Goal: Information Seeking & Learning: Learn about a topic

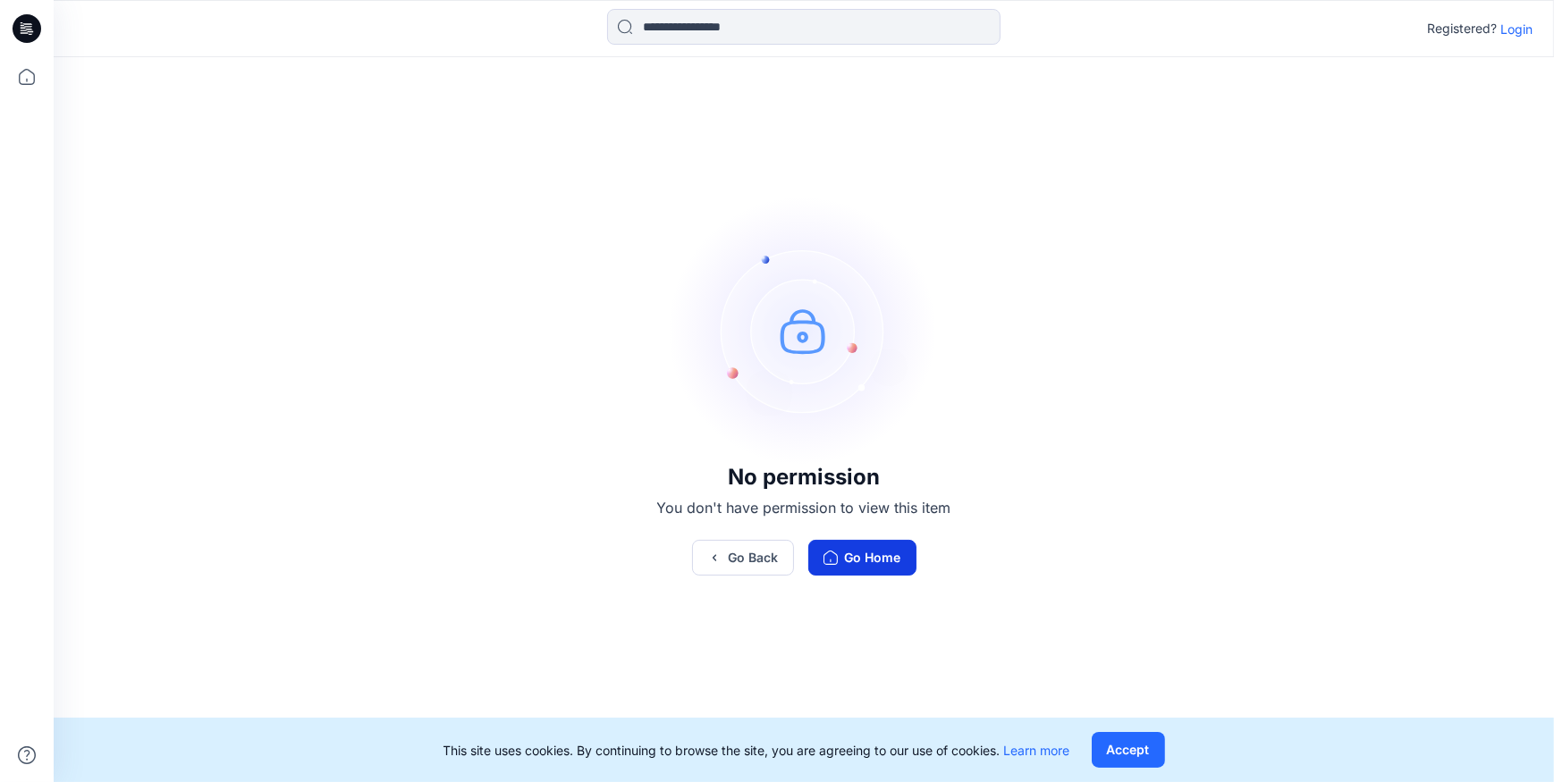
click at [821, 557] on button "Go Home" at bounding box center [862, 558] width 108 height 36
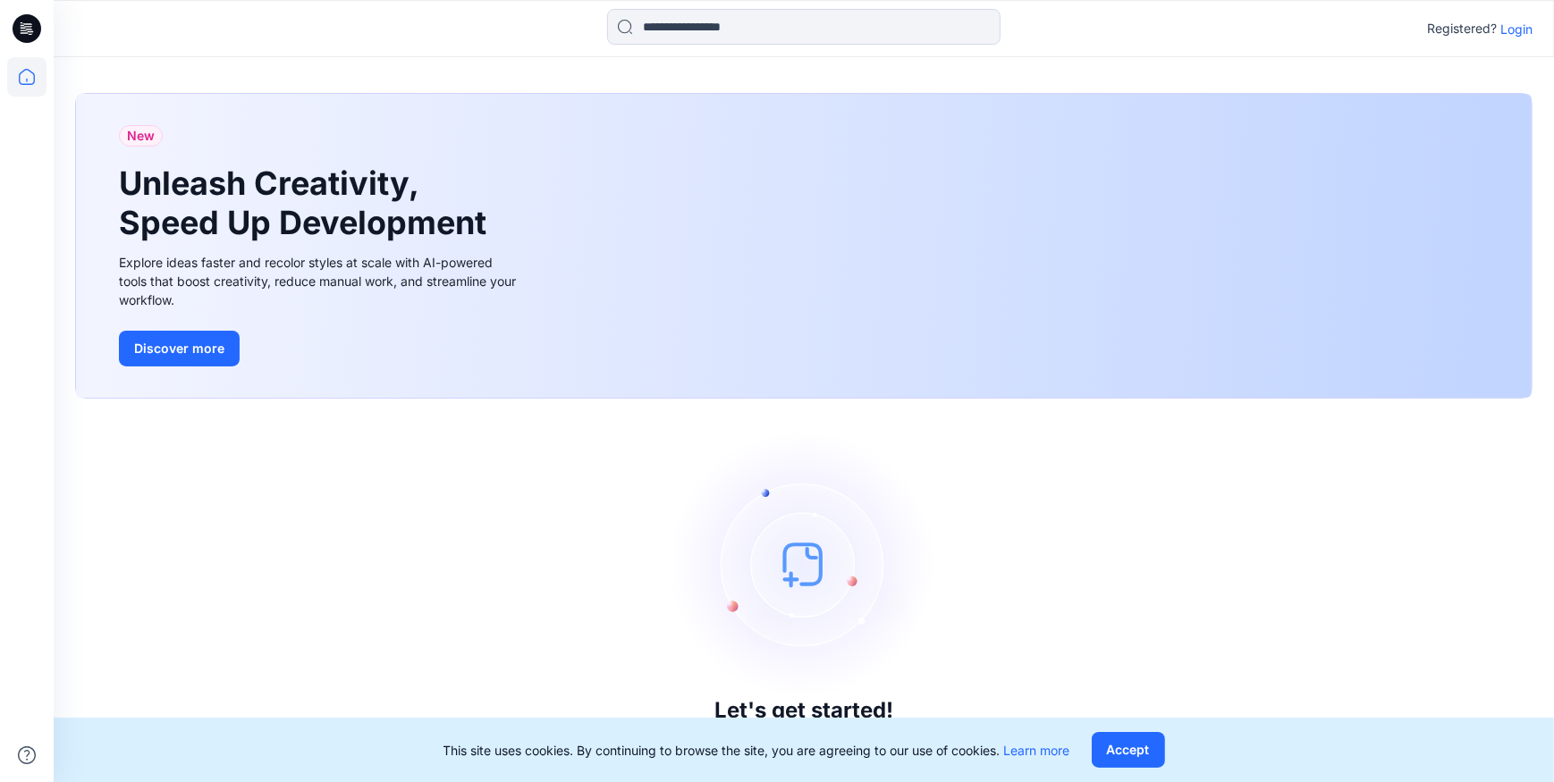
click at [35, 39] on icon at bounding box center [27, 28] width 29 height 57
click at [31, 72] on icon at bounding box center [26, 76] width 39 height 39
click at [1513, 29] on p "Login" at bounding box center [1516, 29] width 32 height 19
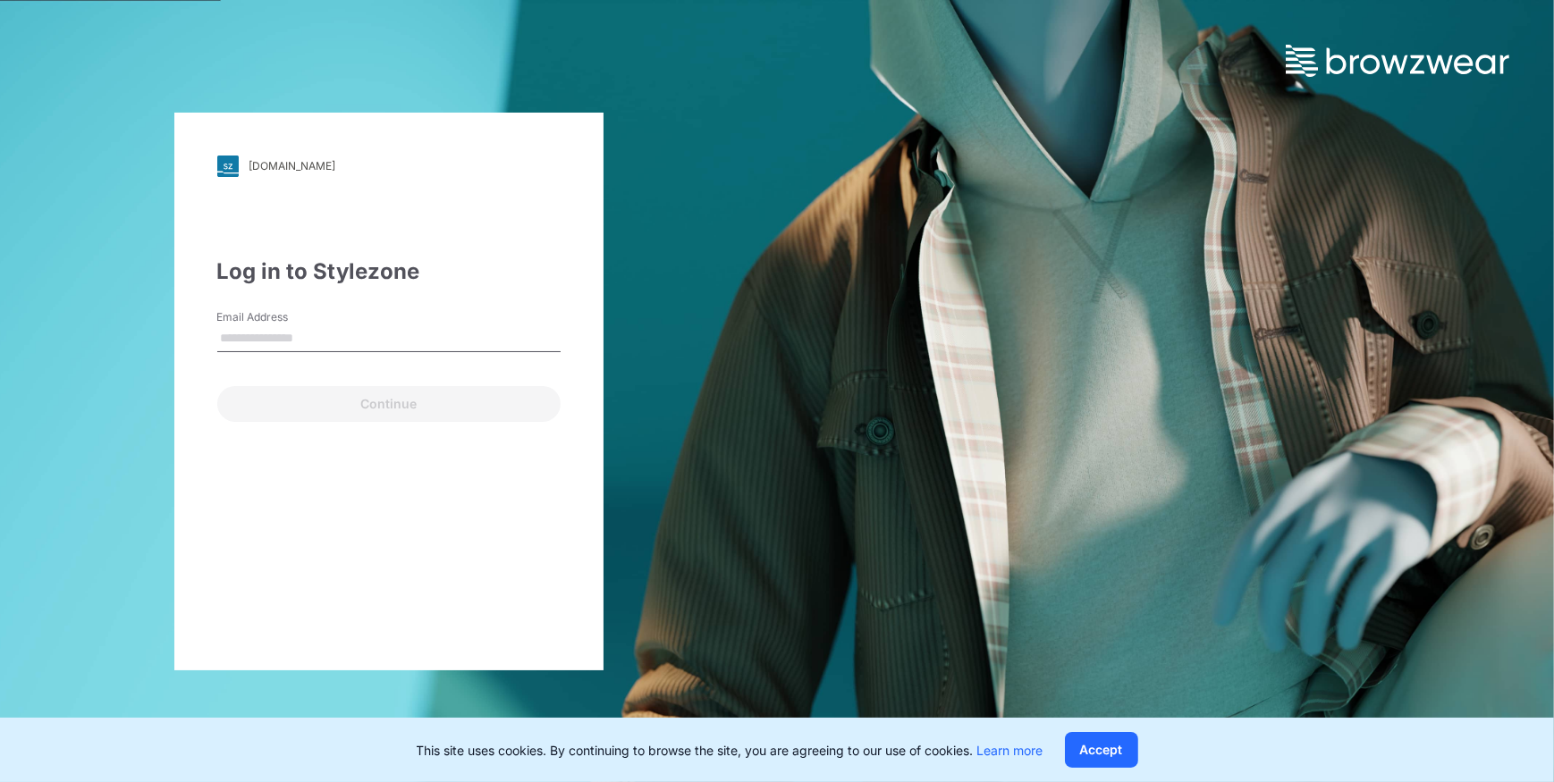
click at [281, 330] on input "Email Address" at bounding box center [388, 338] width 343 height 27
type input "**********"
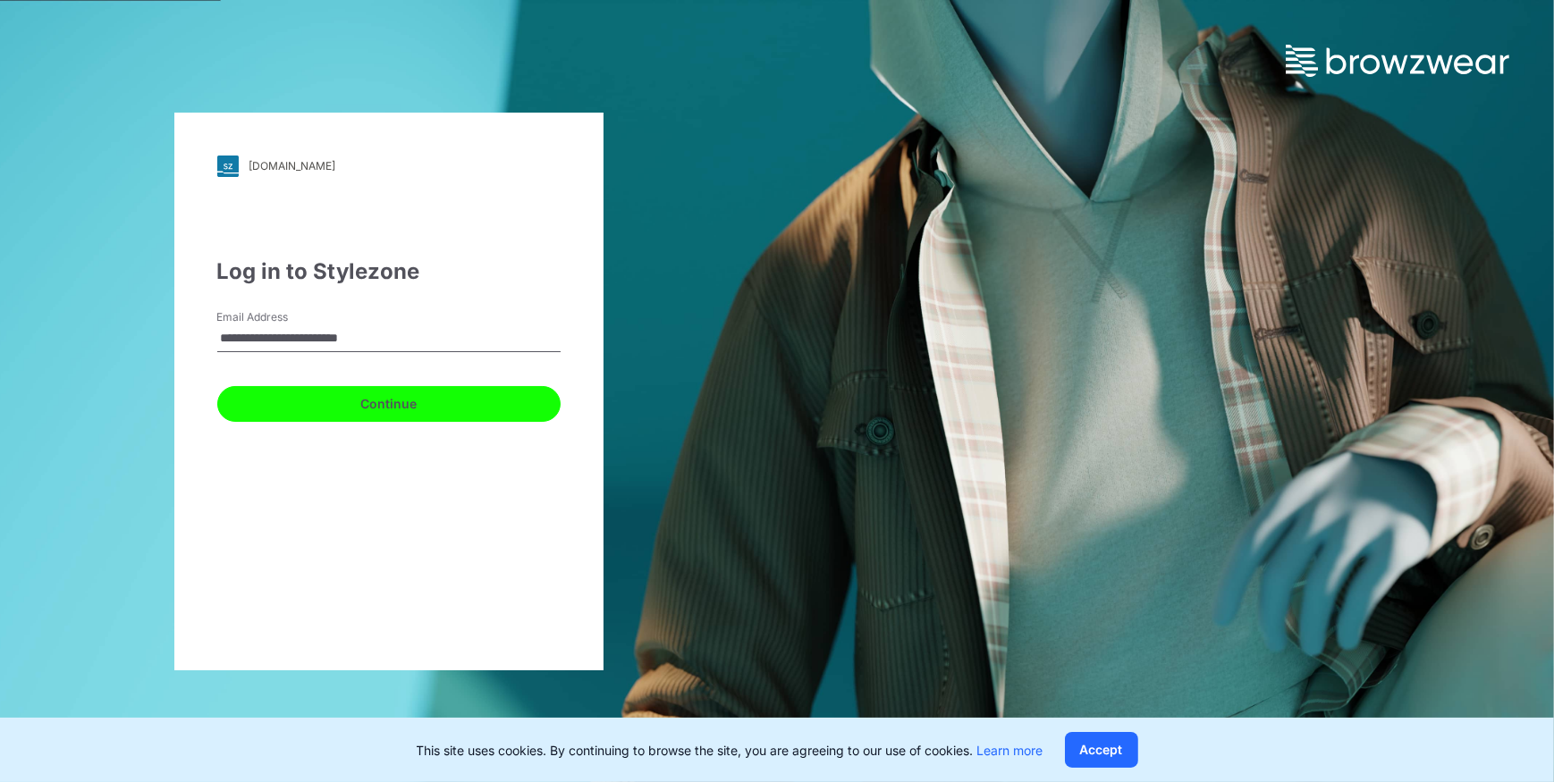
click at [231, 389] on button "Continue" at bounding box center [388, 404] width 343 height 36
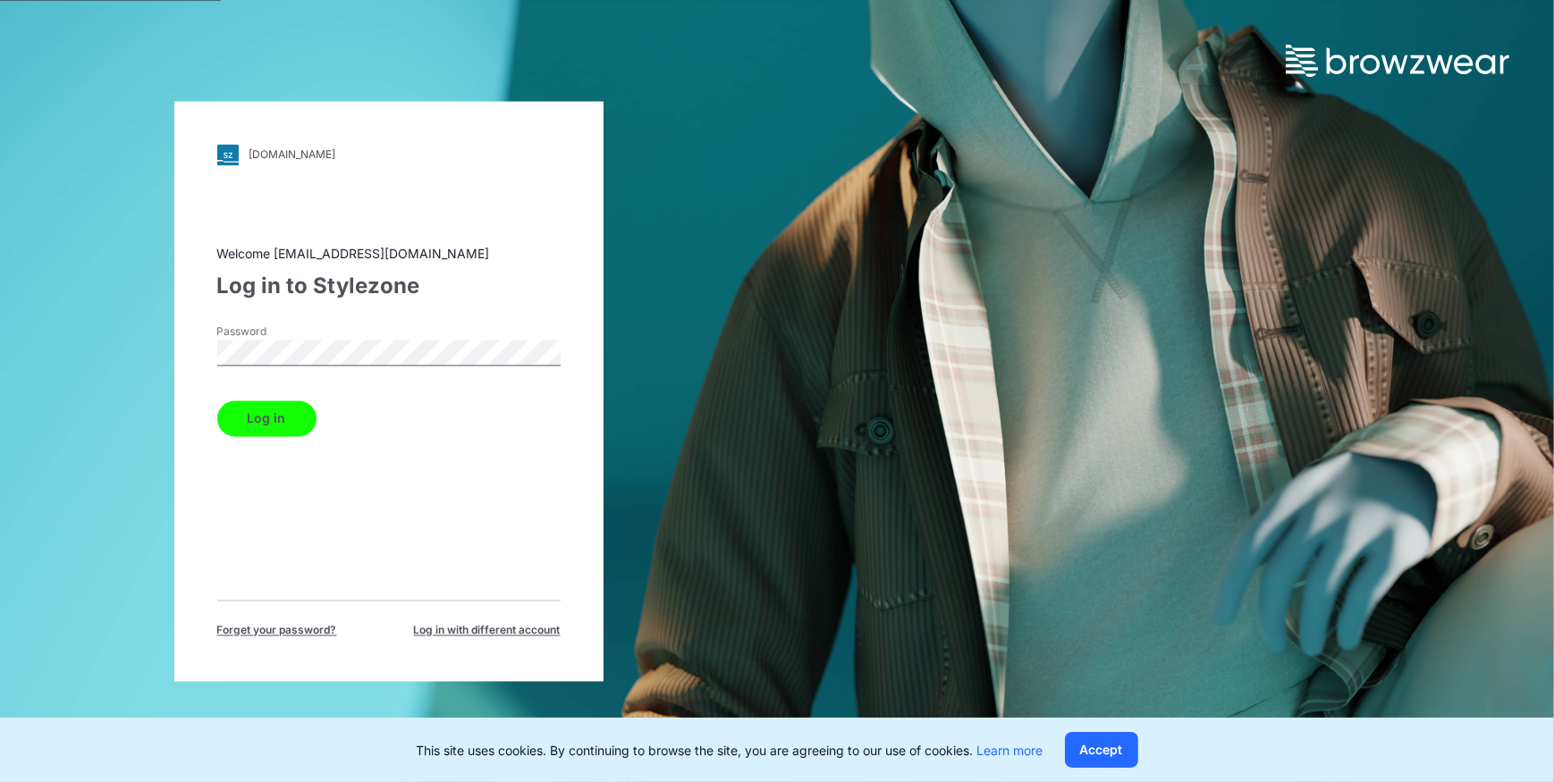
click at [286, 414] on button "Log in" at bounding box center [266, 419] width 99 height 36
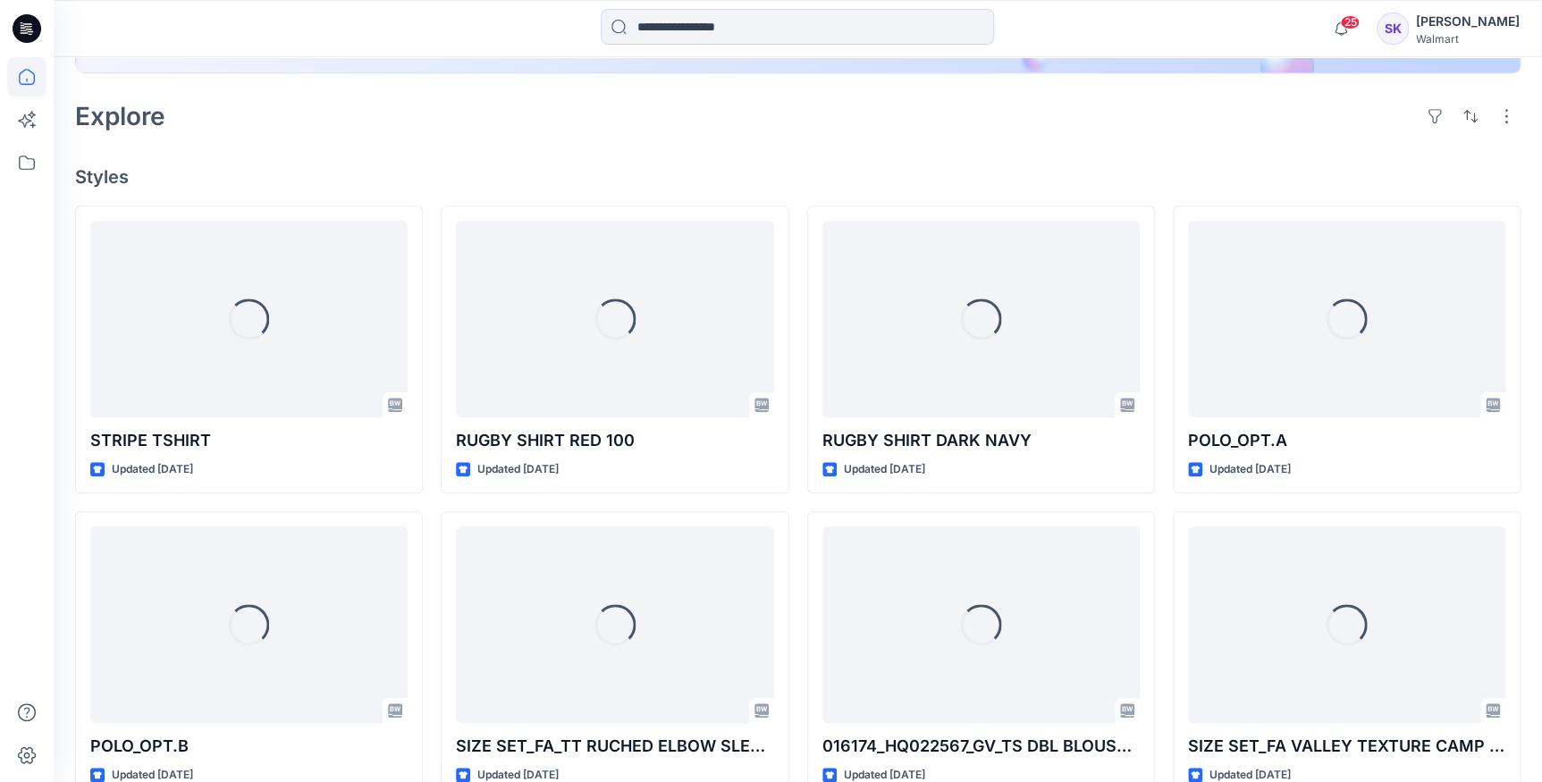
scroll to position [406, 0]
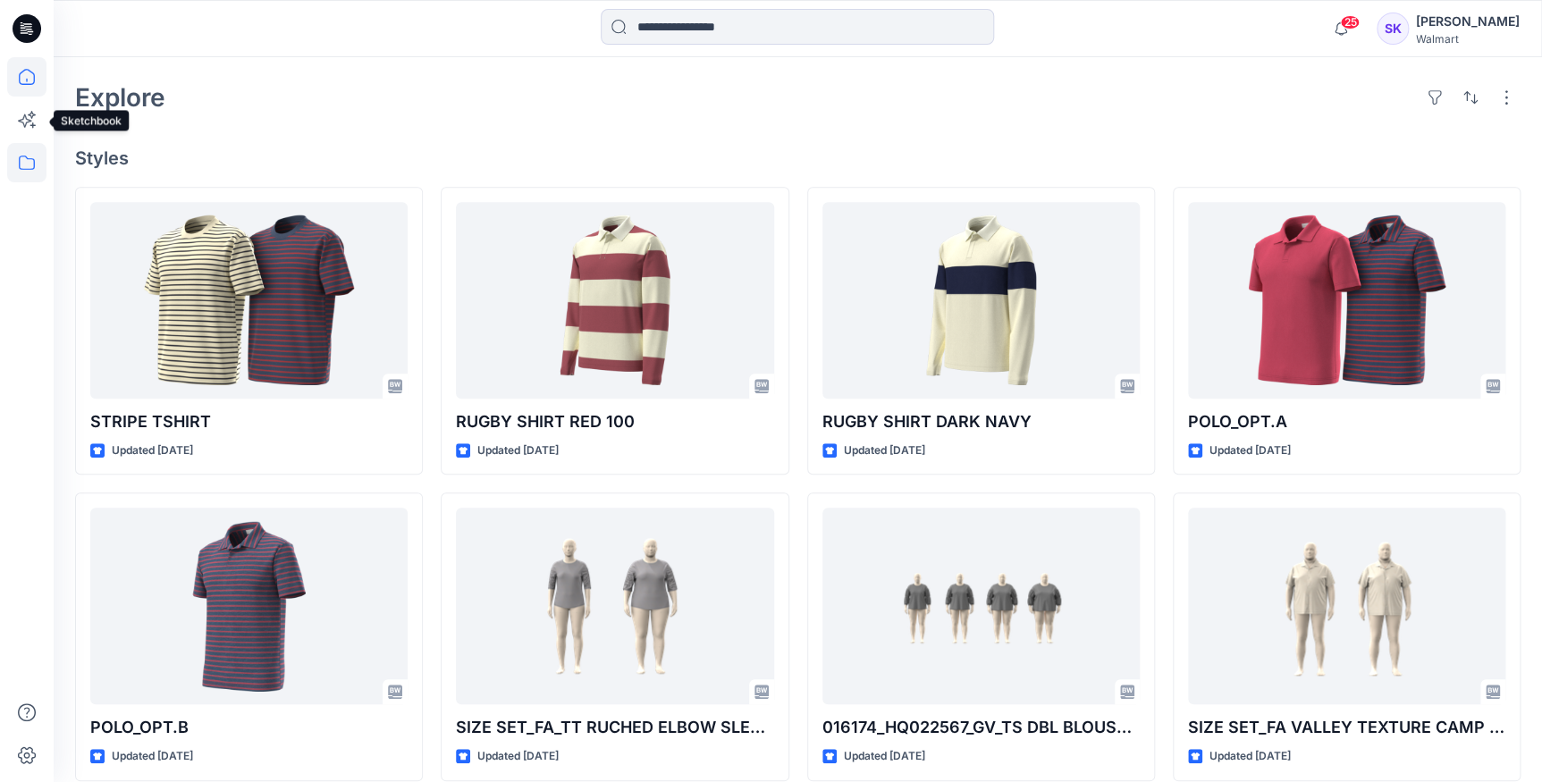
click at [29, 173] on icon at bounding box center [26, 162] width 39 height 39
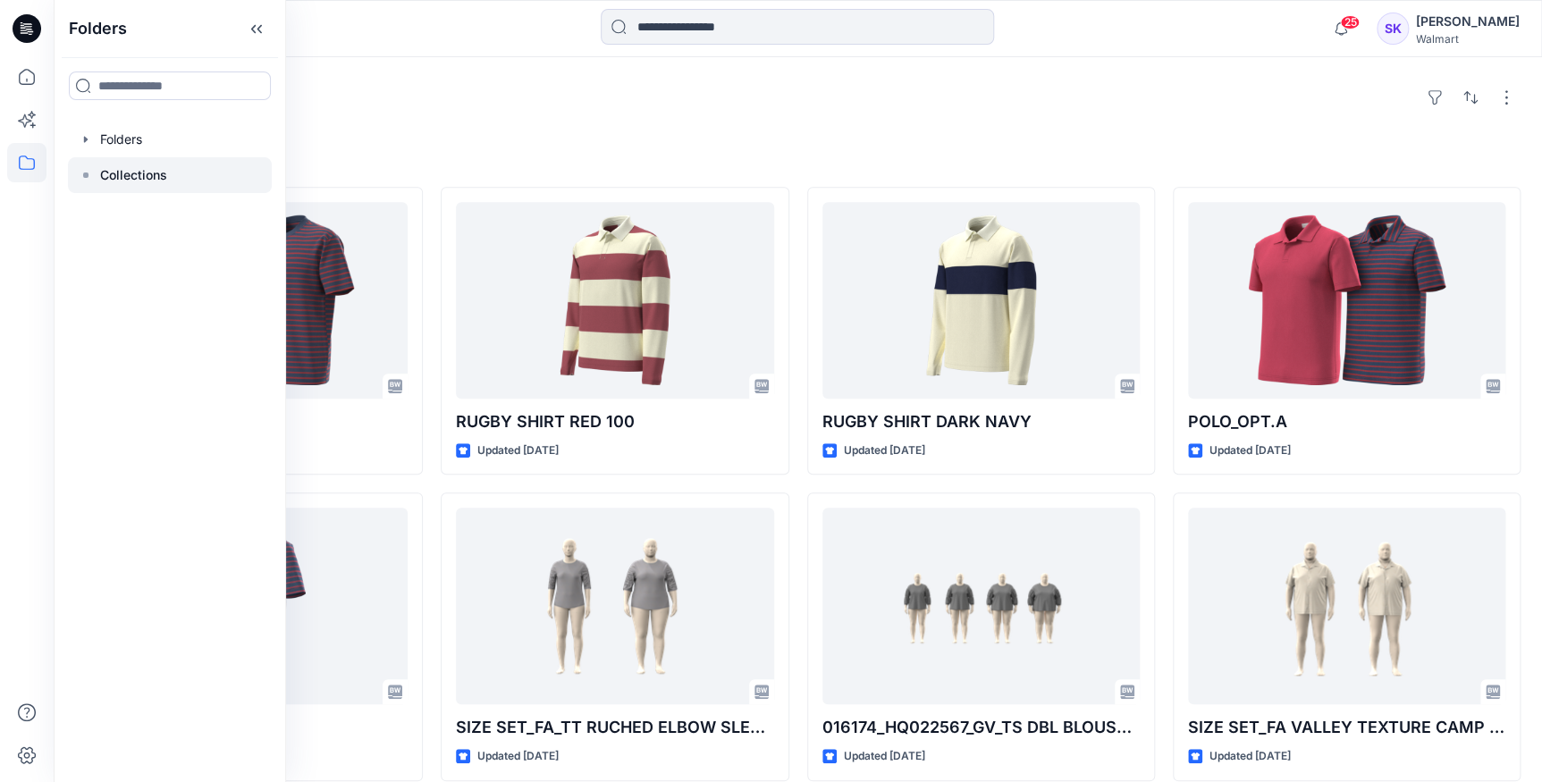
drag, startPoint x: 121, startPoint y: 175, endPoint x: 137, endPoint y: 190, distance: 21.5
click at [122, 175] on p "Collections" at bounding box center [133, 175] width 67 height 21
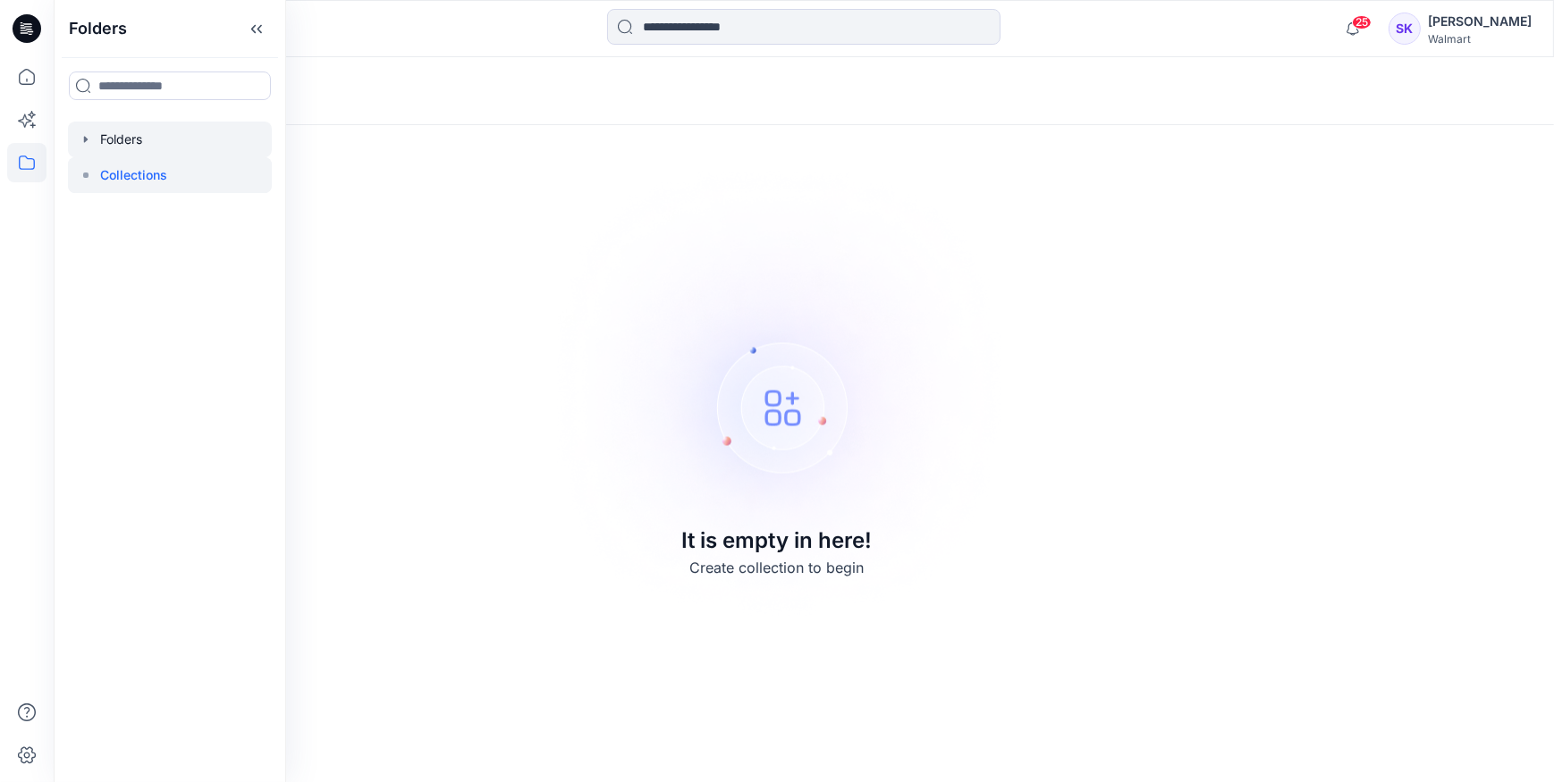
click at [150, 139] on div at bounding box center [170, 140] width 204 height 36
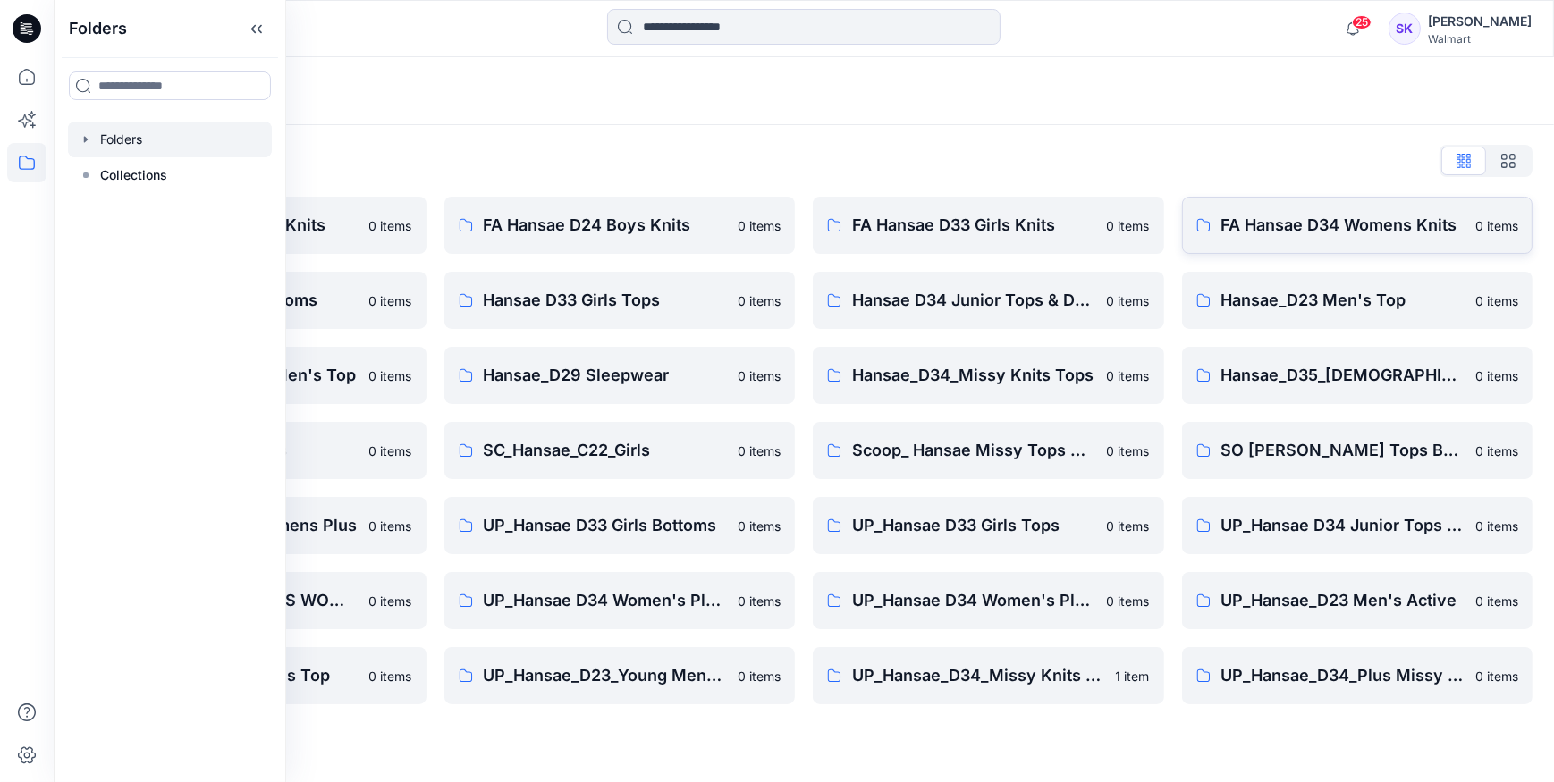
click at [1333, 236] on p "FA Hansae D34 Womens Knits" at bounding box center [1343, 225] width 244 height 25
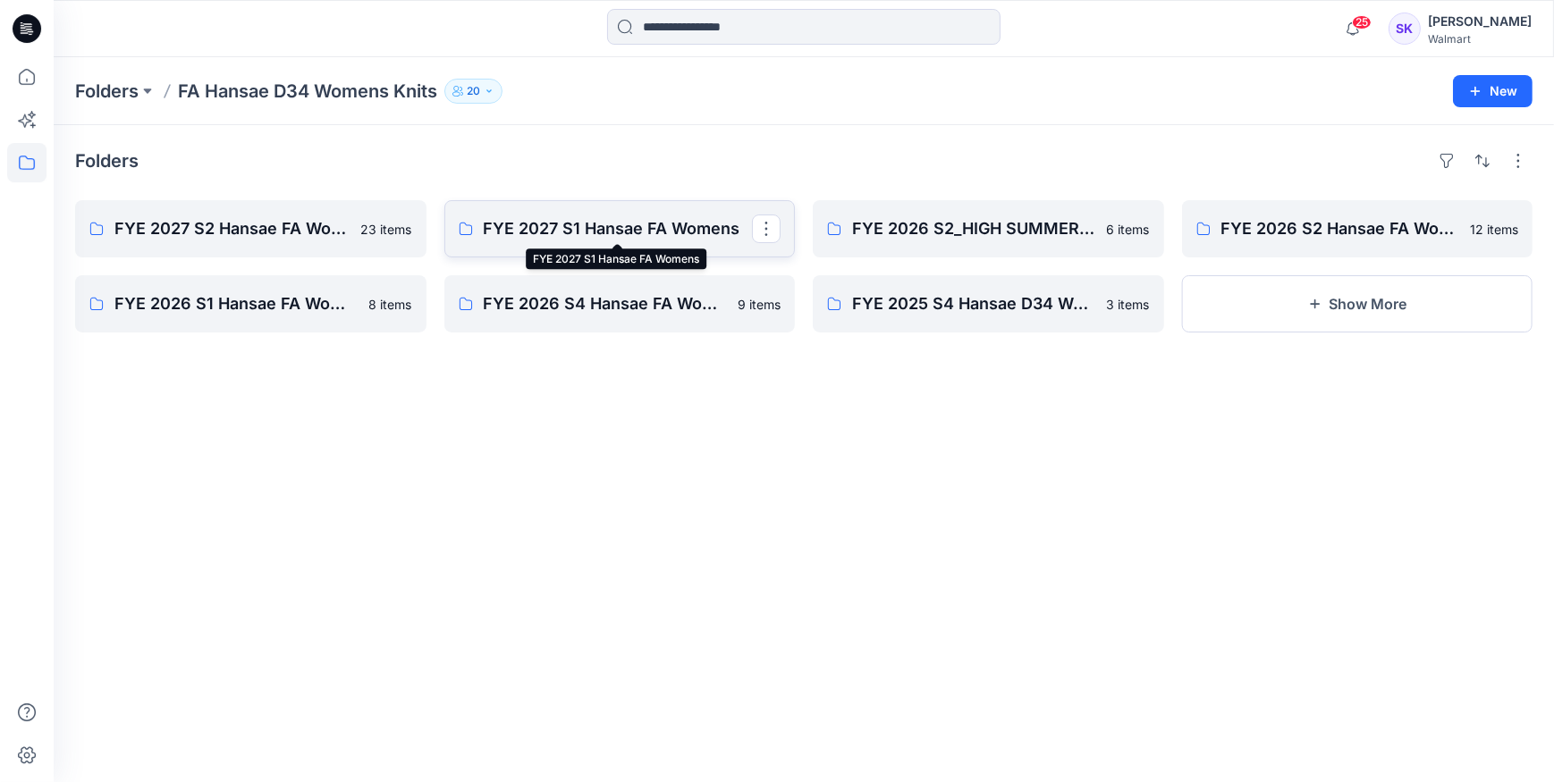
click at [573, 234] on p "FYE 2027 S1 Hansae FA Womens" at bounding box center [618, 228] width 269 height 25
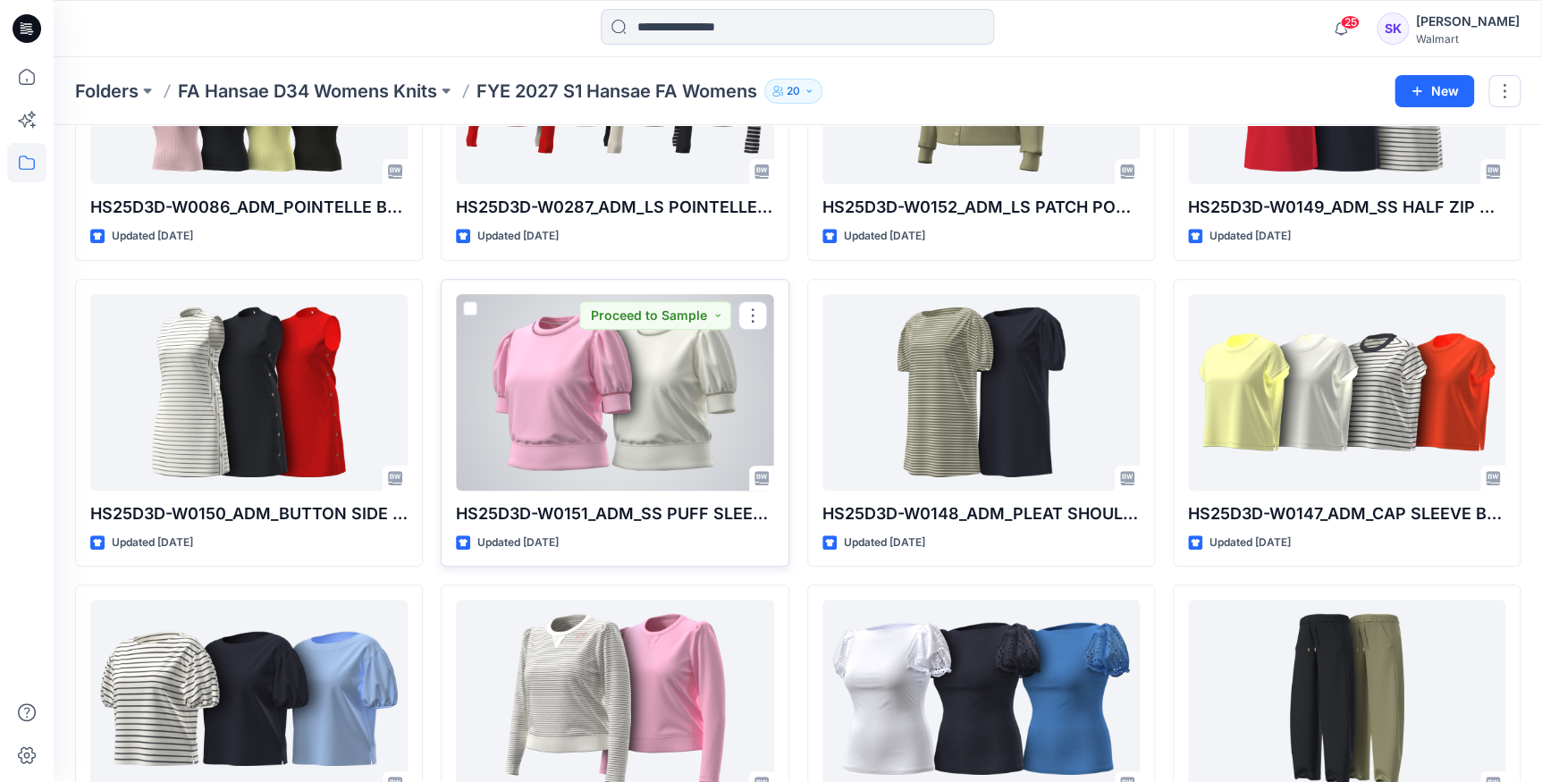
scroll to position [403, 0]
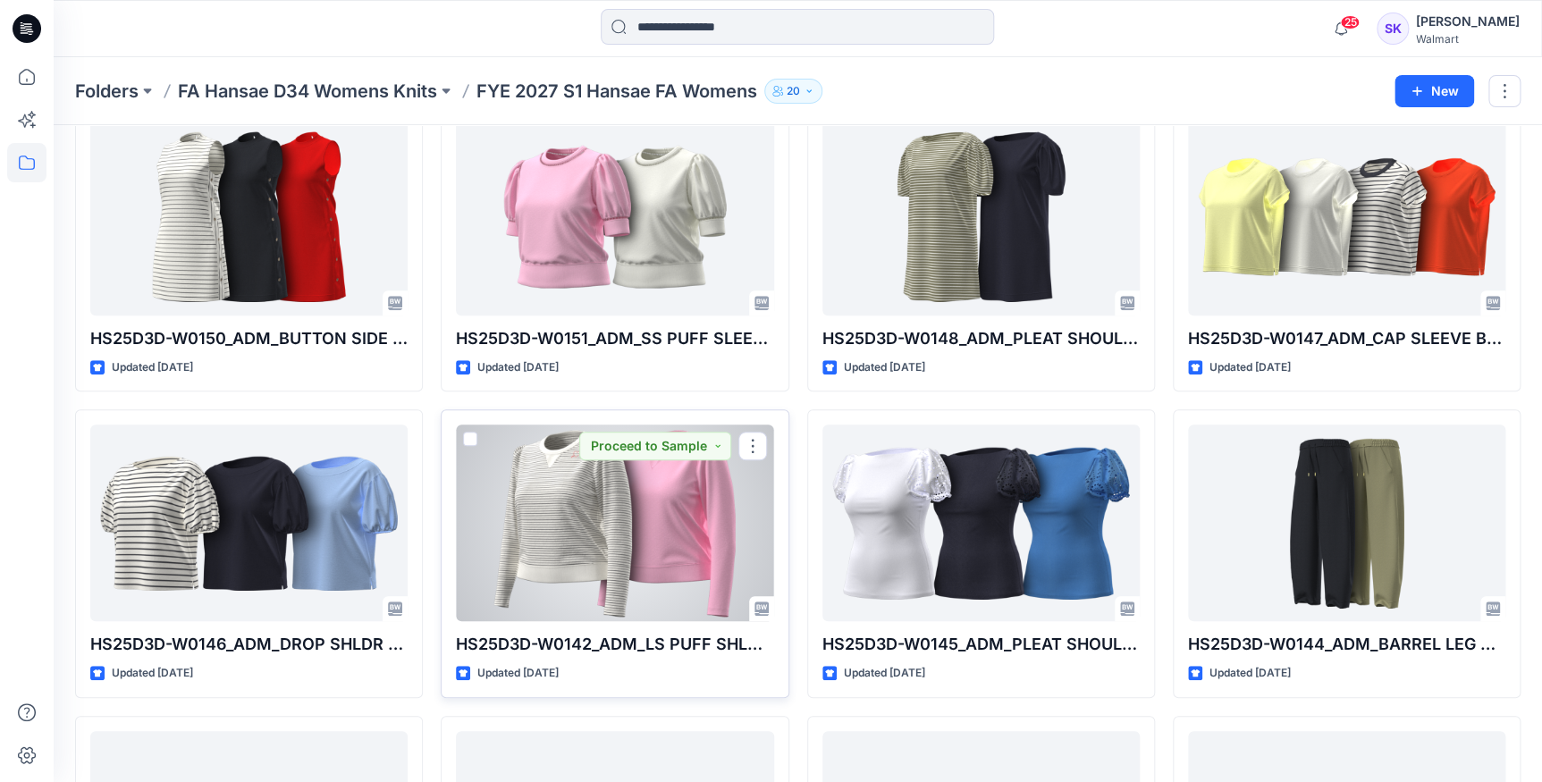
click at [566, 522] on div at bounding box center [614, 523] width 317 height 197
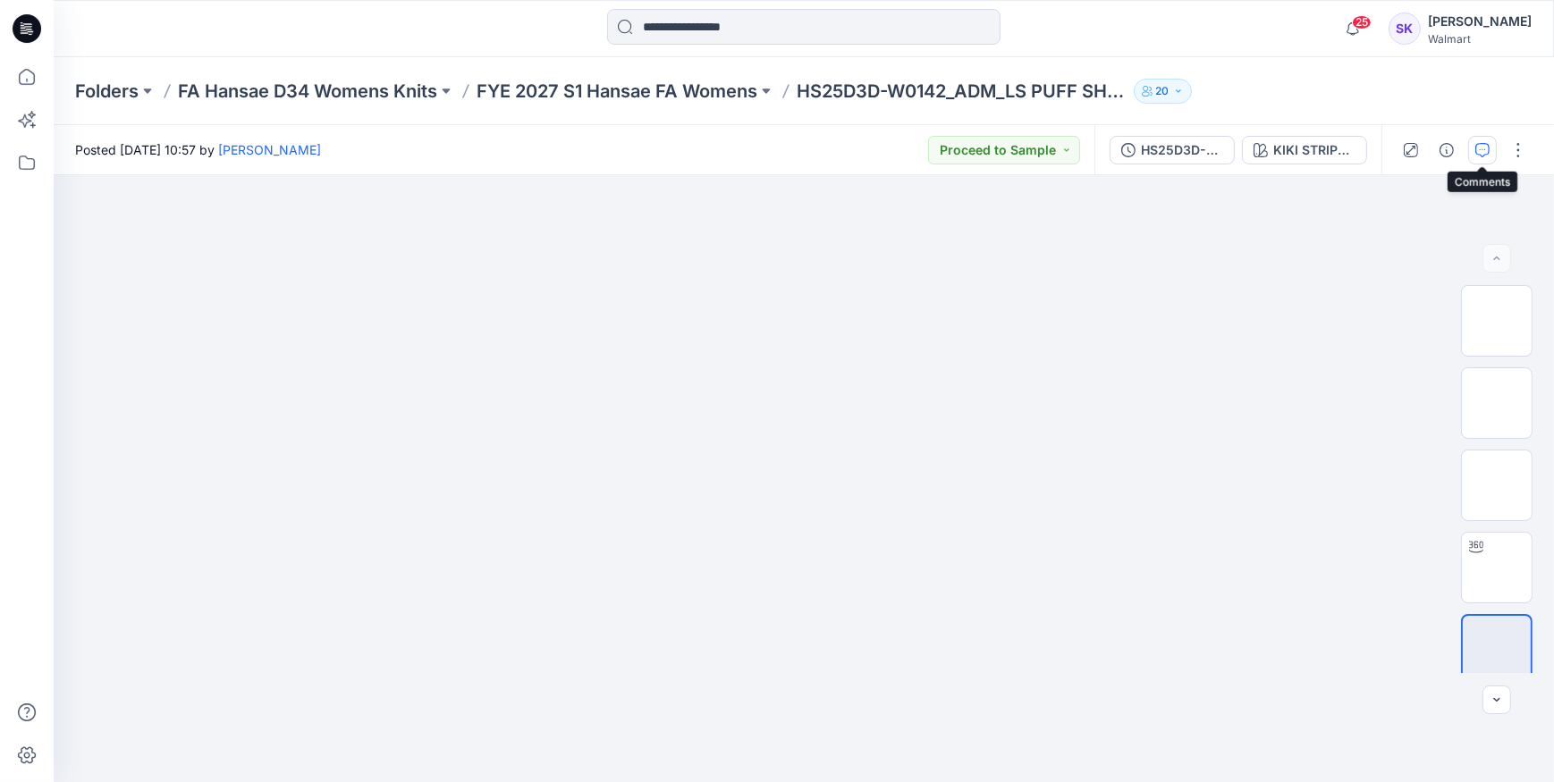
click at [1487, 136] on button "button" at bounding box center [1482, 150] width 29 height 29
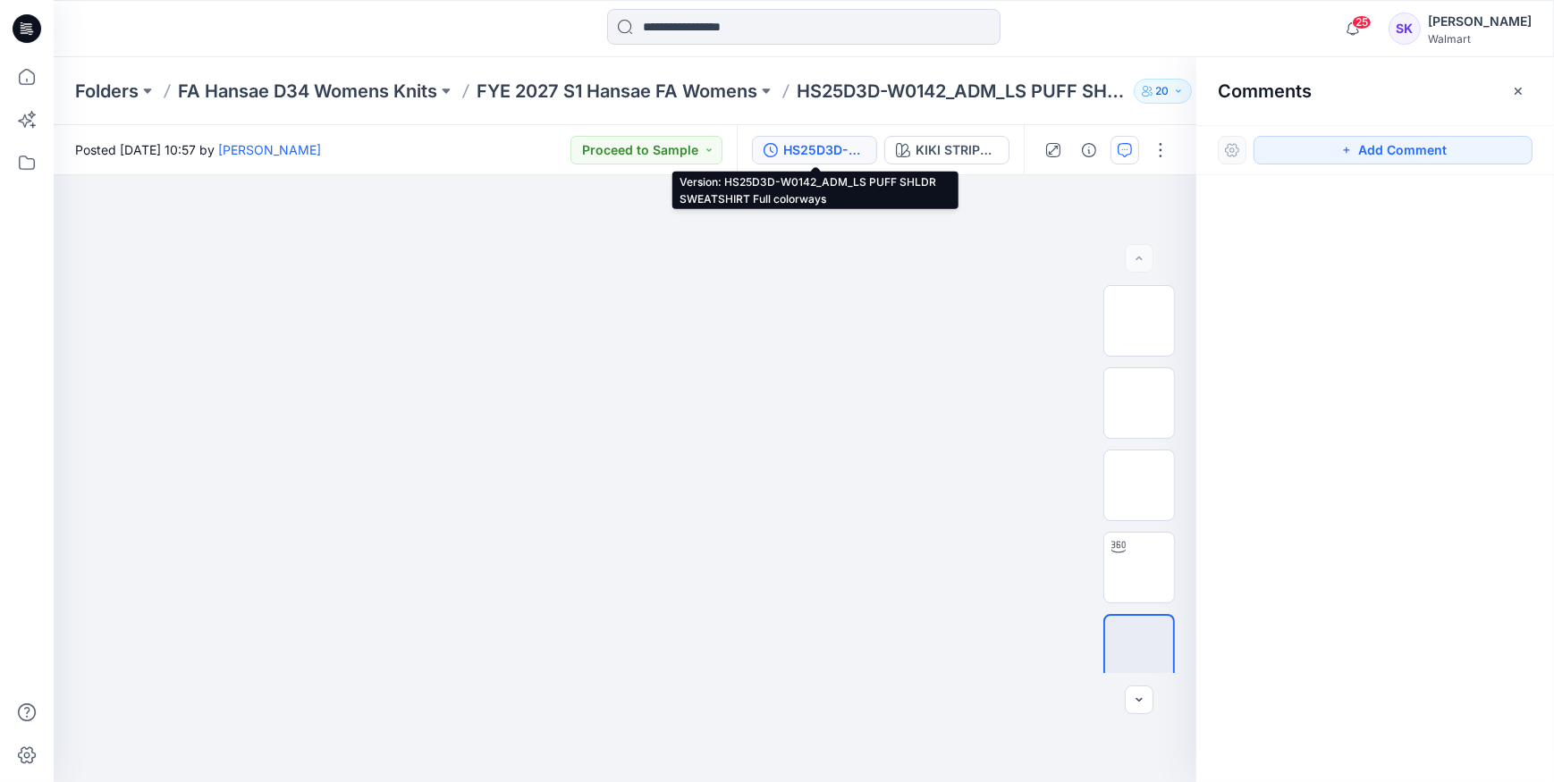
click at [828, 161] on button "HS25D3D-W0142_ADM_LS PUFF SHLDR SWEATSHIRT Full colorways" at bounding box center [814, 150] width 125 height 29
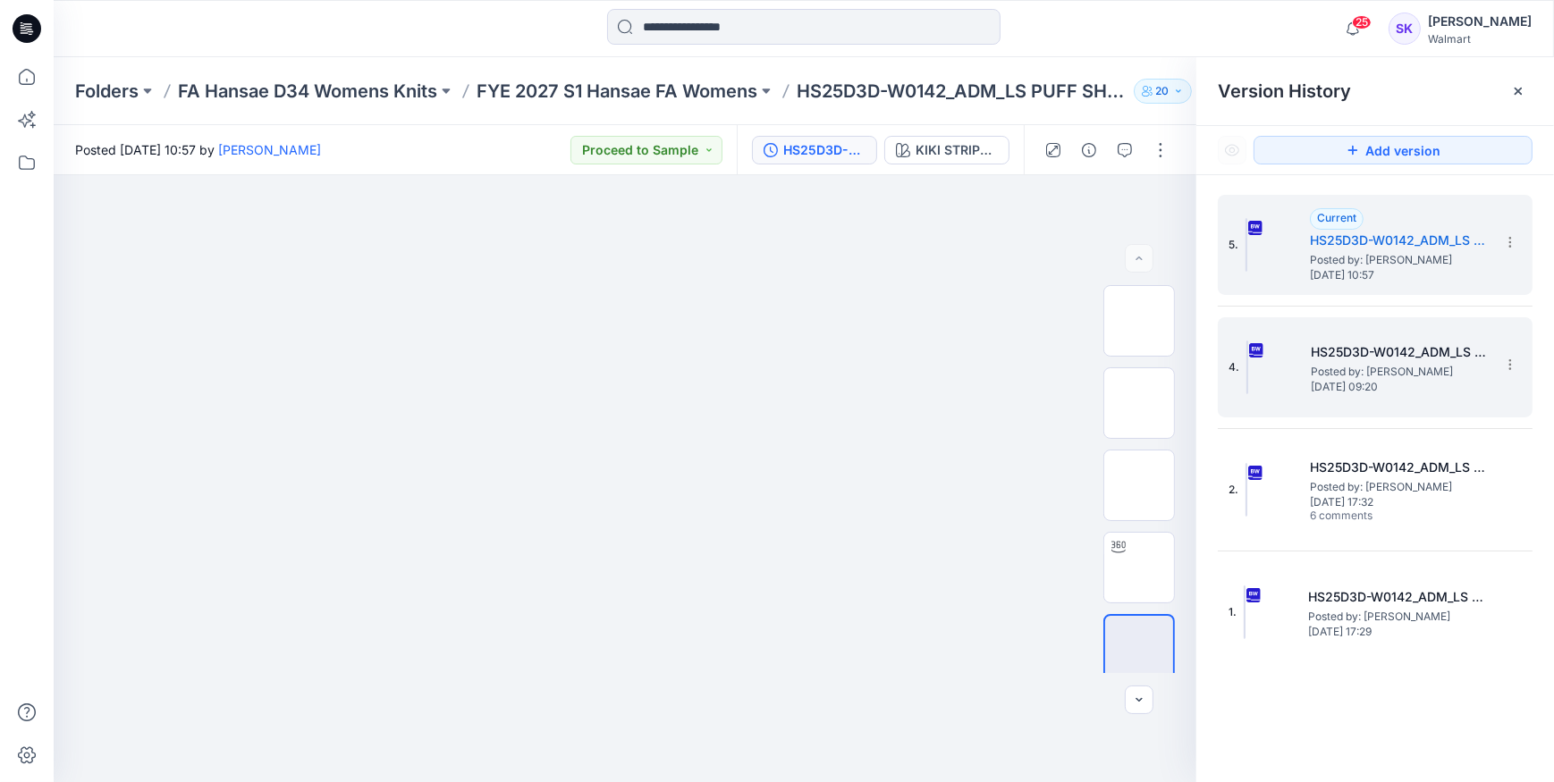
click at [1380, 365] on span "Posted by: [PERSON_NAME]" at bounding box center [1400, 372] width 179 height 18
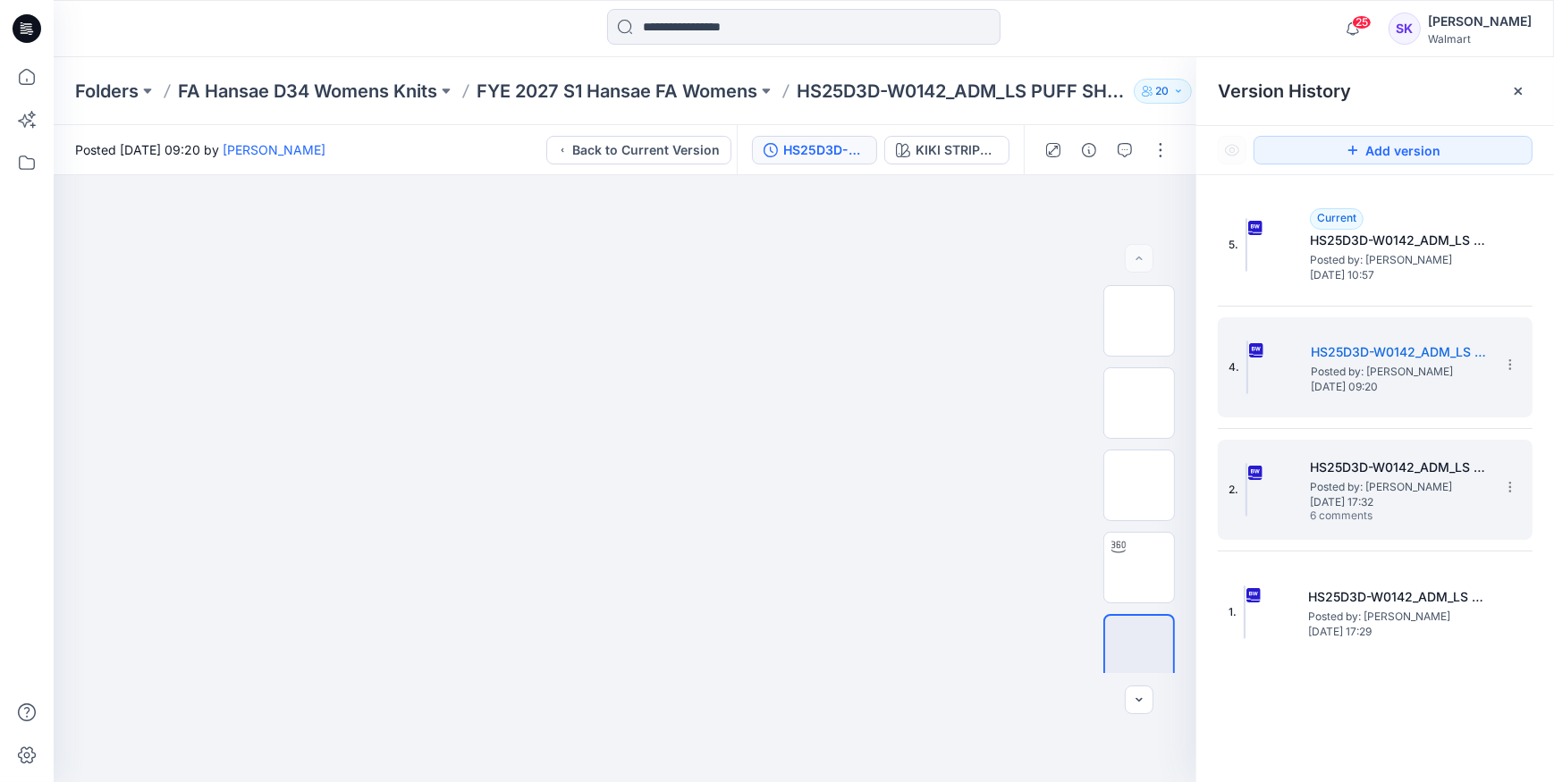
click at [1346, 496] on span "[DATE] 17:32" at bounding box center [1399, 502] width 179 height 13
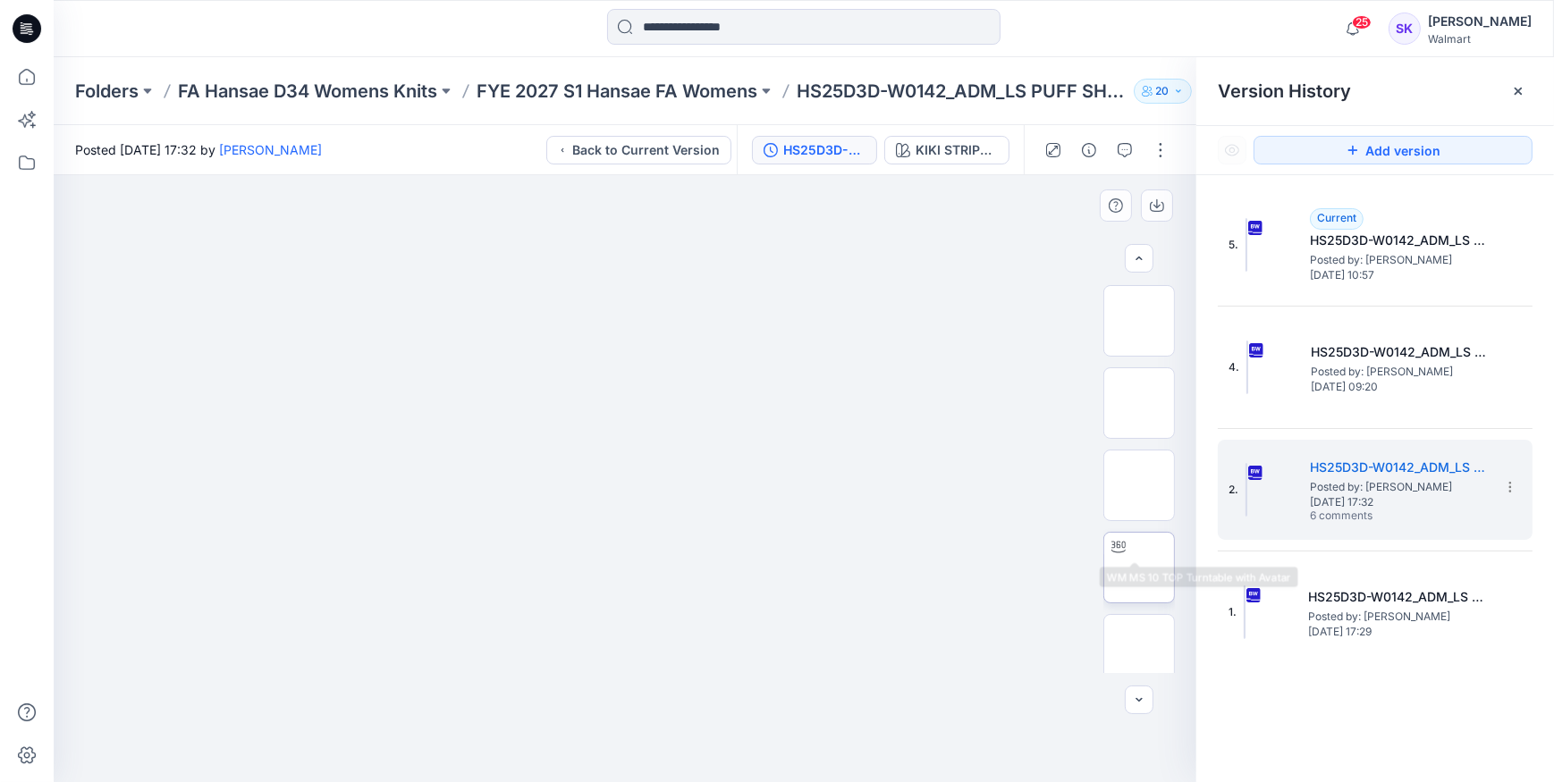
scroll to position [95, 0]
click at [1118, 150] on icon "button" at bounding box center [1125, 150] width 14 height 14
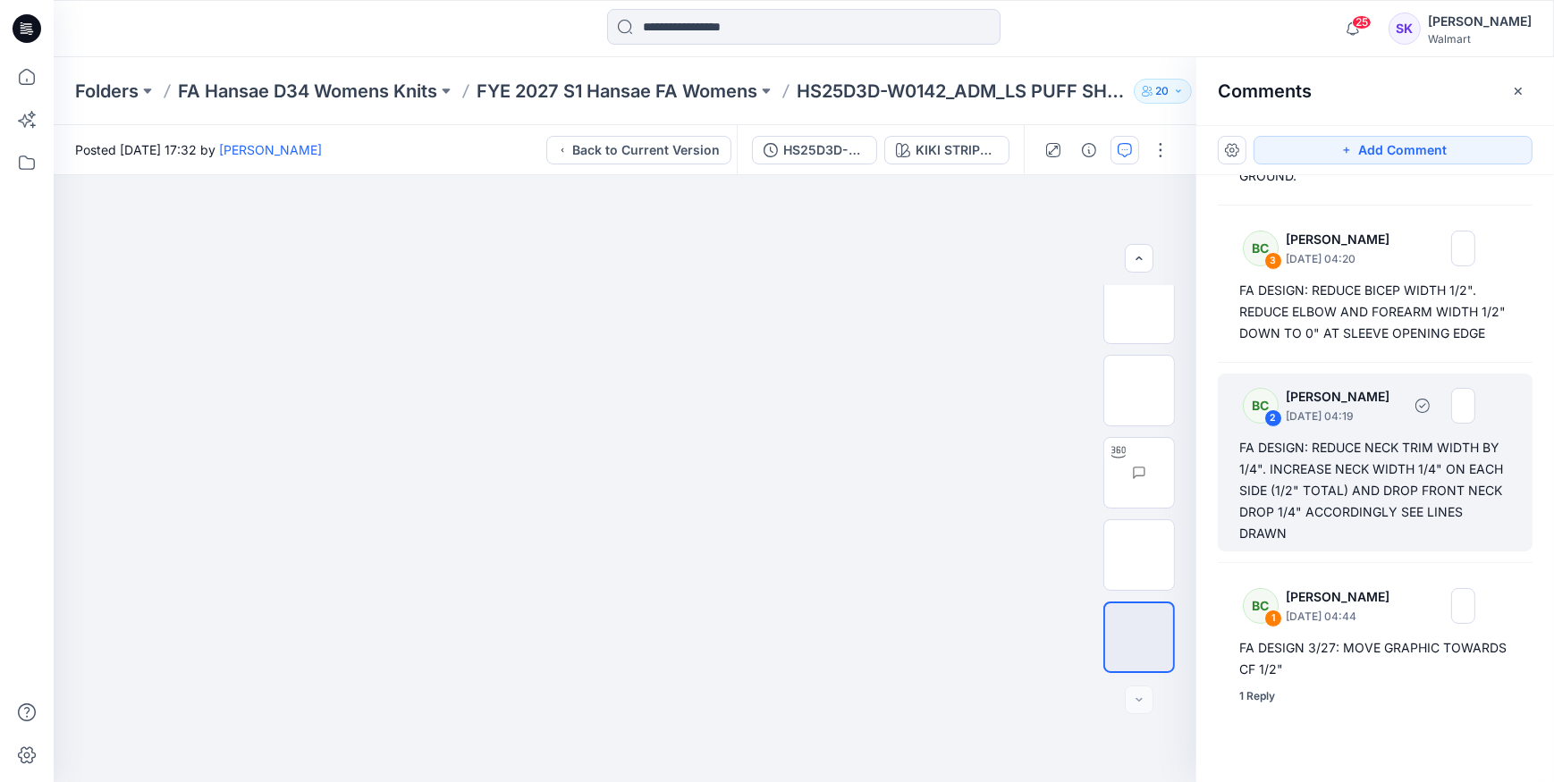
scroll to position [441, 0]
